Goal: Task Accomplishment & Management: Manage account settings

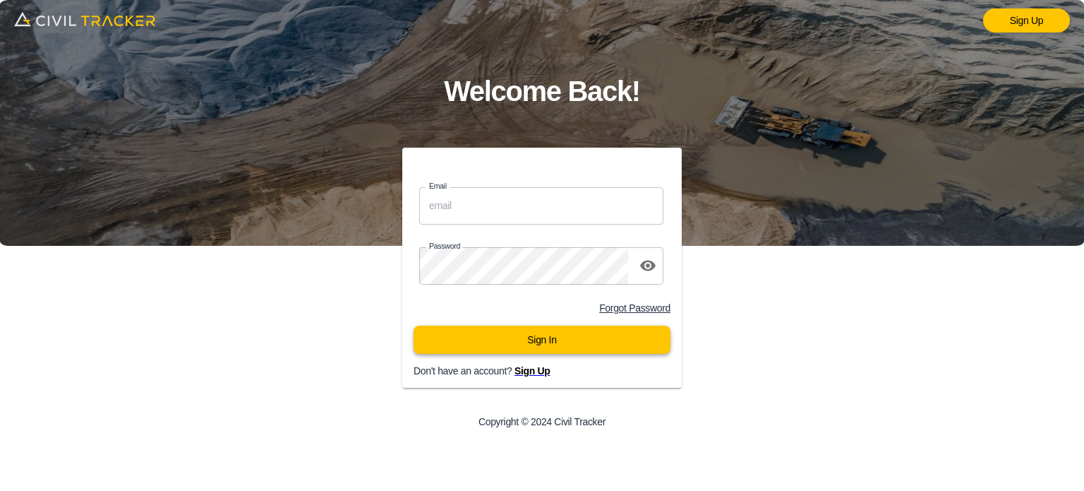
type input "[EMAIL_ADDRESS][DOMAIN_NAME]"
click at [584, 338] on button "Sign In" at bounding box center [542, 339] width 257 height 28
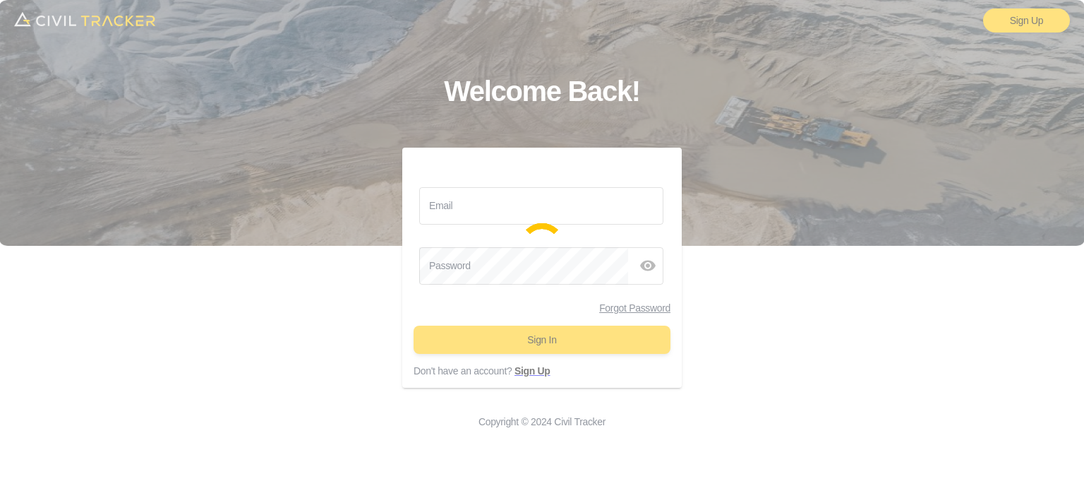
type input "[EMAIL_ADDRESS][DOMAIN_NAME]"
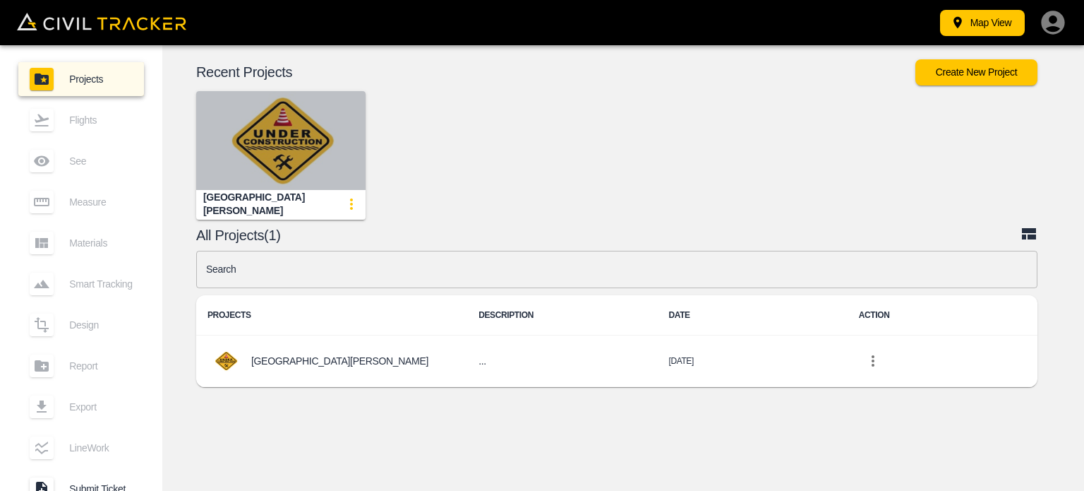
click at [276, 149] on img "button" at bounding box center [280, 140] width 169 height 99
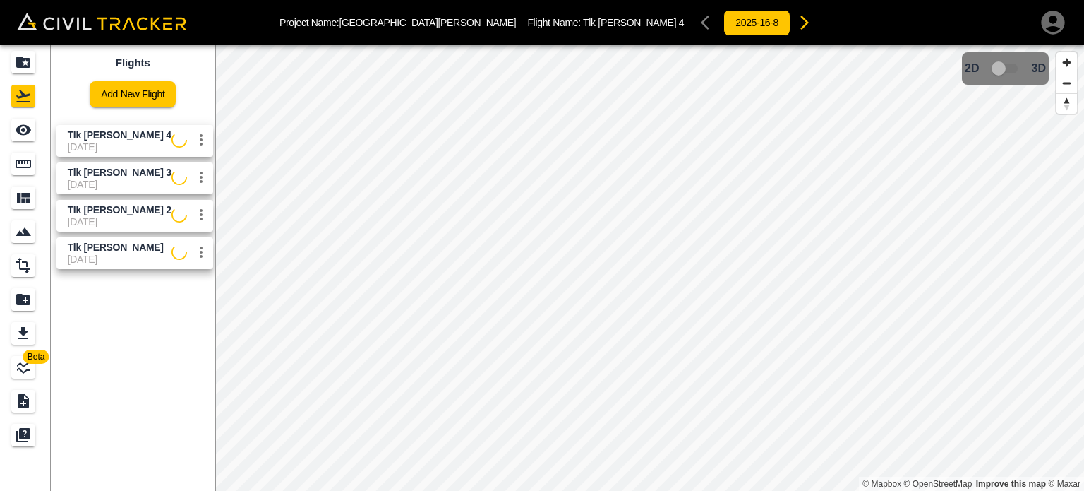
click at [1056, 32] on icon "button" at bounding box center [1052, 22] width 23 height 23
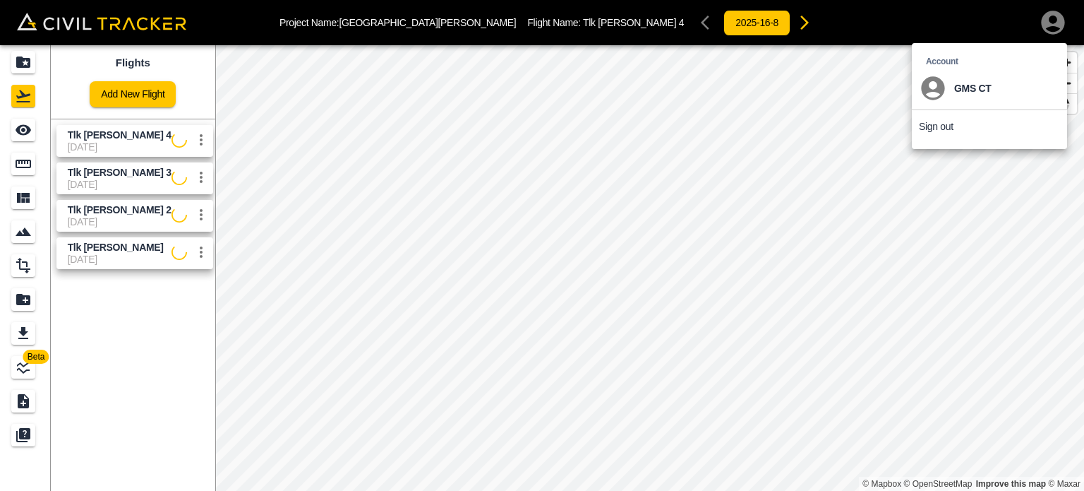
click at [136, 347] on div at bounding box center [542, 245] width 1084 height 491
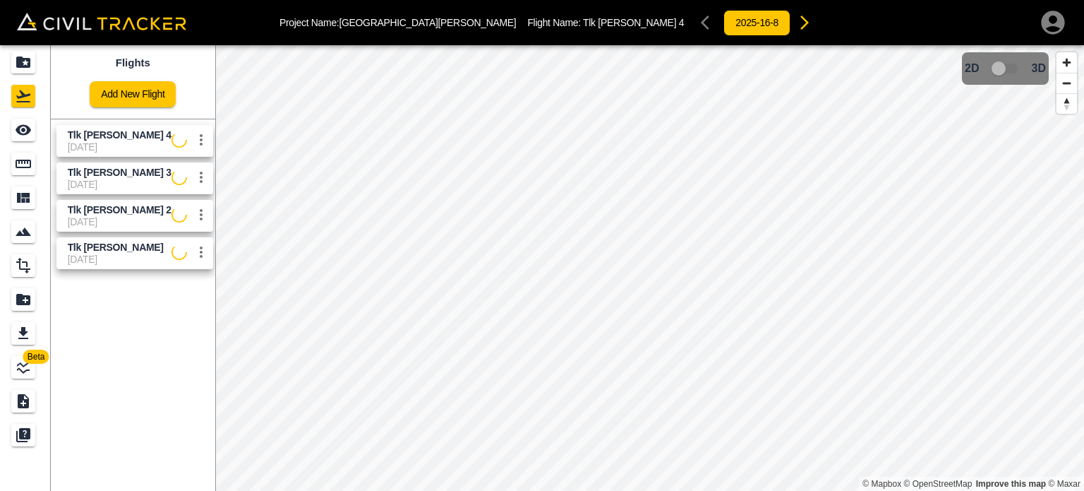
click at [1052, 16] on icon "button" at bounding box center [1053, 22] width 28 height 28
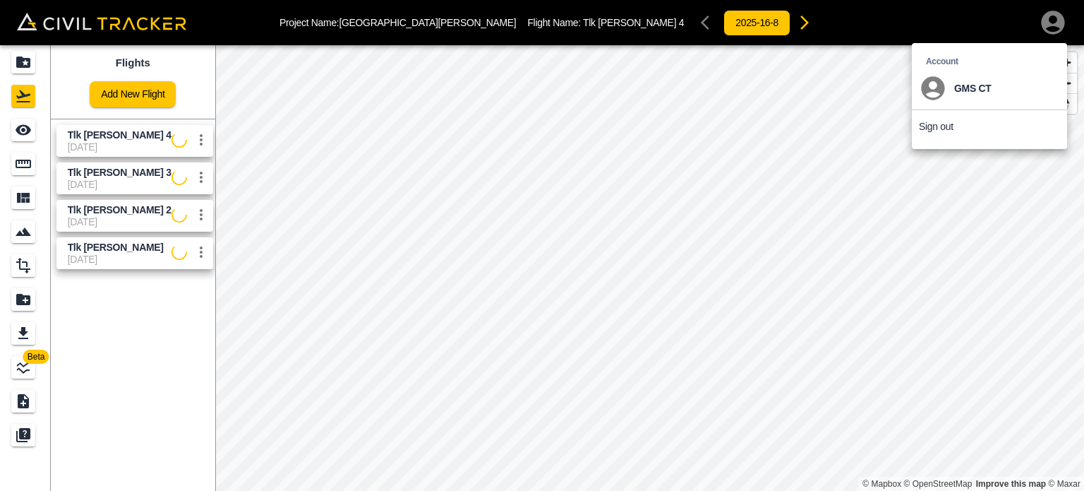
click at [970, 119] on li "Sign out" at bounding box center [989, 126] width 155 height 32
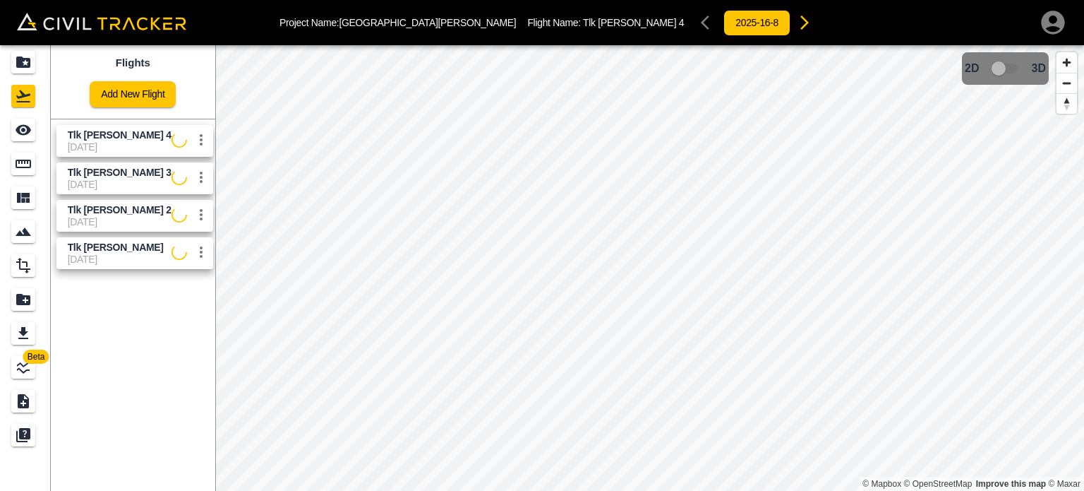
click at [1048, 19] on icon "button" at bounding box center [1052, 22] width 23 height 23
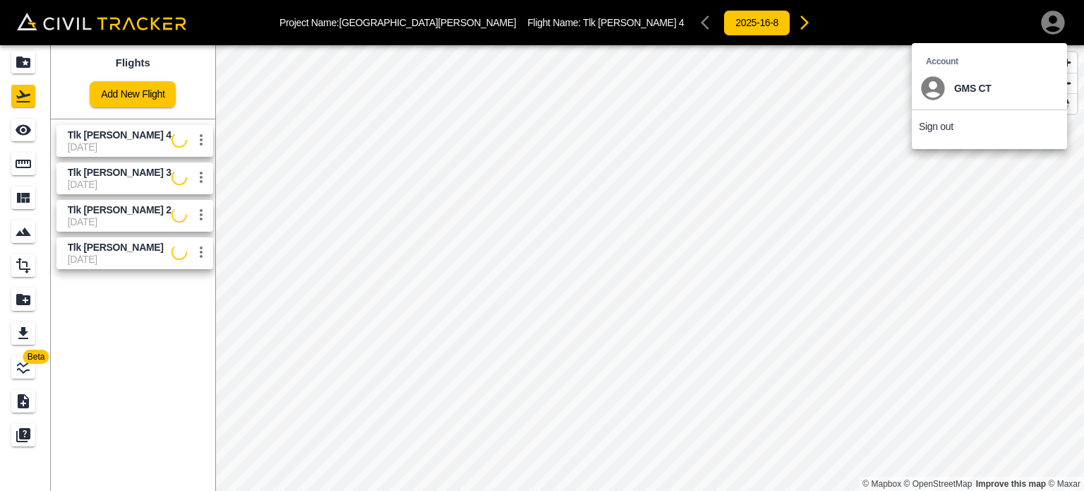
click at [960, 121] on li "Sign out" at bounding box center [989, 126] width 155 height 32
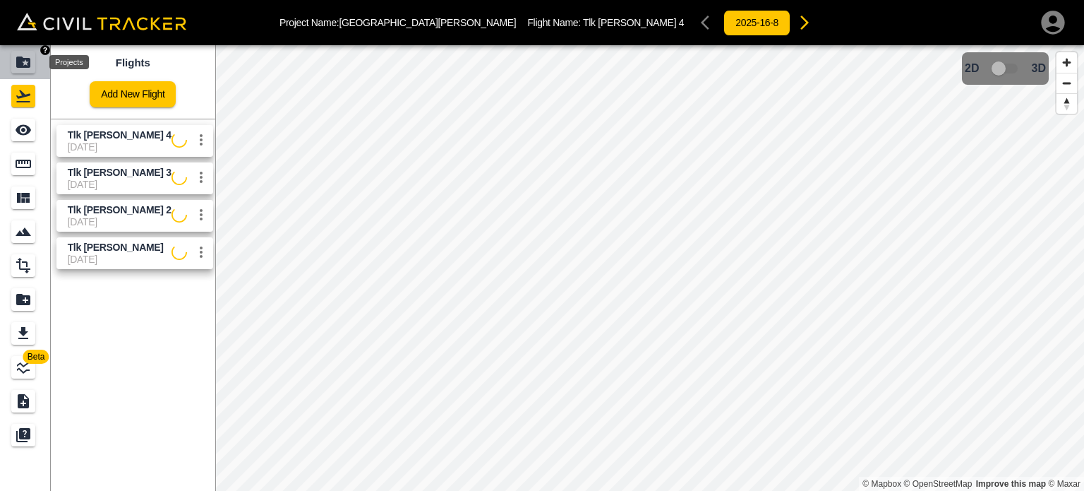
click at [20, 67] on icon "Projects" at bounding box center [23, 61] width 14 height 11
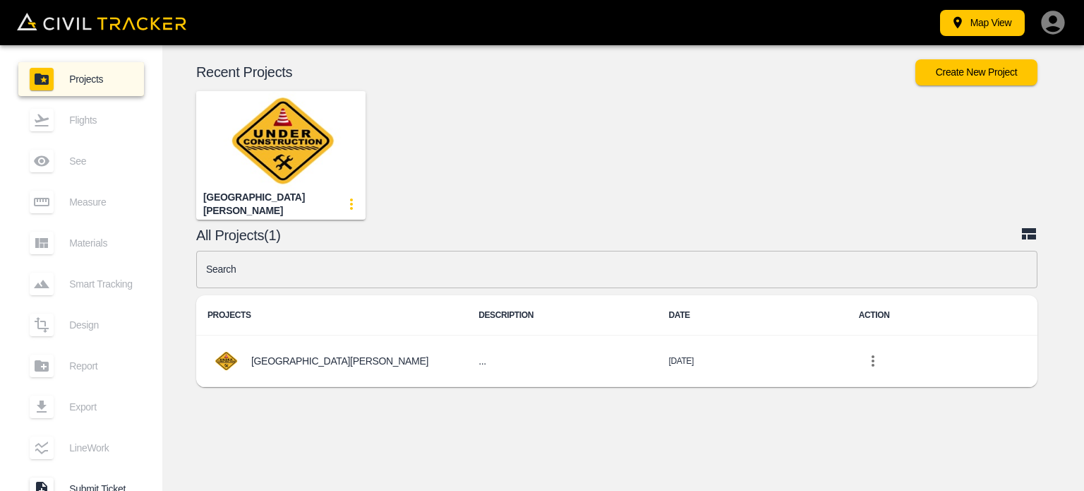
click at [1057, 27] on icon "button" at bounding box center [1053, 22] width 28 height 28
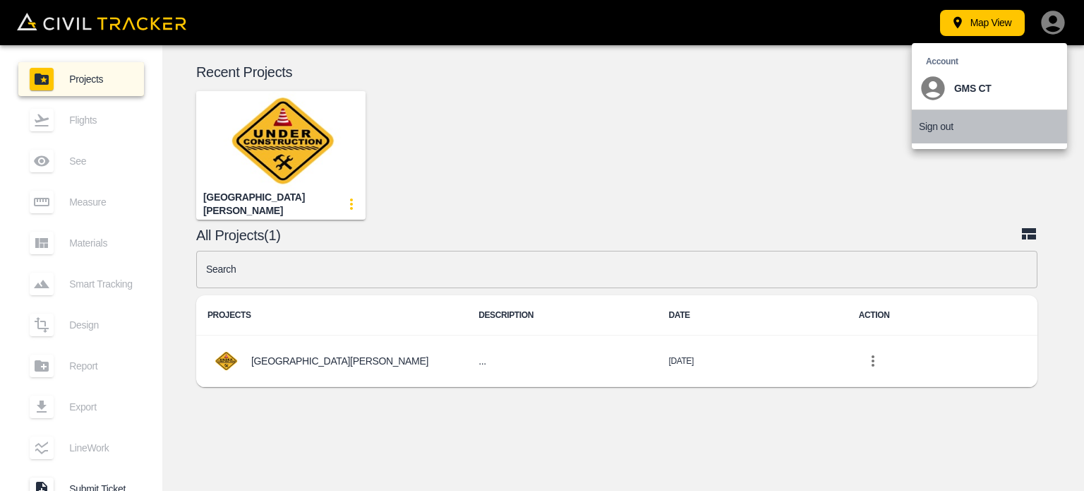
click at [947, 130] on p "Sign out" at bounding box center [936, 126] width 35 height 11
